Goal: Task Accomplishment & Management: Manage account settings

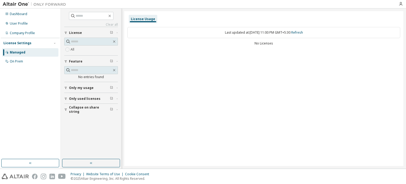
click at [15, 47] on div "License Settings Managed On Prem" at bounding box center [30, 52] width 59 height 28
click at [16, 56] on div "Managed" at bounding box center [30, 52] width 56 height 8
click at [18, 61] on div "On Prem" at bounding box center [16, 61] width 13 height 4
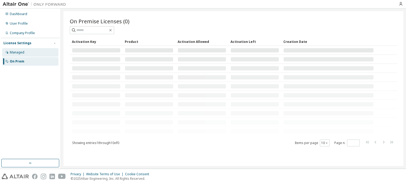
click at [22, 54] on div "Managed" at bounding box center [17, 52] width 15 height 4
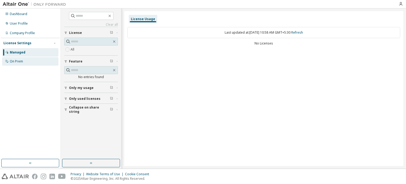
click at [22, 59] on div "On Prem" at bounding box center [30, 61] width 56 height 8
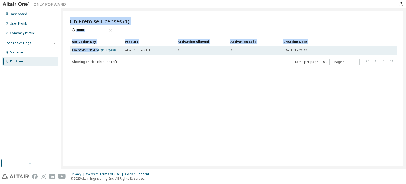
drag, startPoint x: 100, startPoint y: 49, endPoint x: 97, endPoint y: 49, distance: 3.2
click at [97, 49] on div "On Premise Licenses (1) Clear Load Save Save As Field Operator Value Select fil…" at bounding box center [233, 88] width 340 height 155
click at [97, 49] on link "L99GC-RYPNC-L61QD-TQARK" at bounding box center [94, 50] width 44 height 4
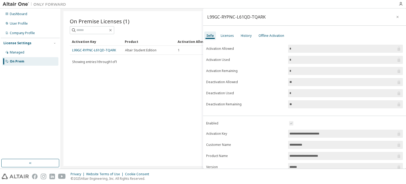
click at [95, 90] on div "On Premise Licenses (1) Clear Load Save Save As Field Operator Value Select fil…" at bounding box center [233, 88] width 340 height 155
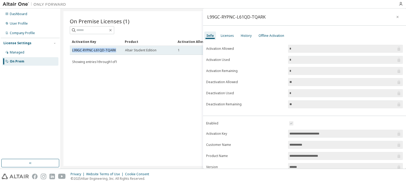
drag, startPoint x: 71, startPoint y: 49, endPoint x: 115, endPoint y: 49, distance: 43.9
click at [115, 49] on td "L99GC-RYPNC-L61QD-TQARK" at bounding box center [96, 50] width 53 height 9
copy link "L99GC-RYPNC-L61QD-TQARK"
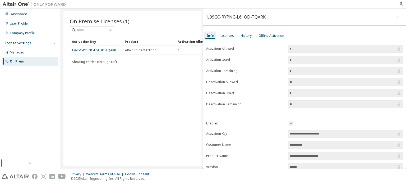
click at [111, 71] on div "On Premise Licenses (1) Clear Load Save Save As Field Operator Value Select fil…" at bounding box center [233, 88] width 340 height 155
click at [101, 124] on div "On Premise Licenses (1) Clear Load Save Save As Field Operator Value Select fil…" at bounding box center [233, 88] width 340 height 155
